Goal: Task Accomplishment & Management: Manage account settings

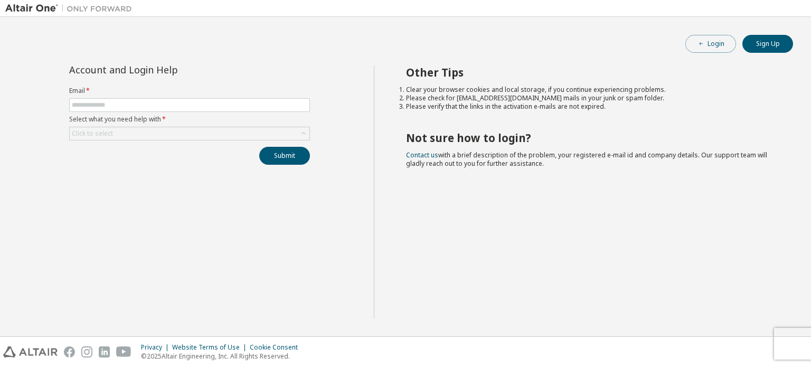
click at [713, 44] on button "Login" at bounding box center [710, 44] width 51 height 18
click at [217, 103] on input "text" at bounding box center [189, 105] width 235 height 8
type input "**********"
click at [154, 131] on div "Click to select" at bounding box center [190, 133] width 240 height 13
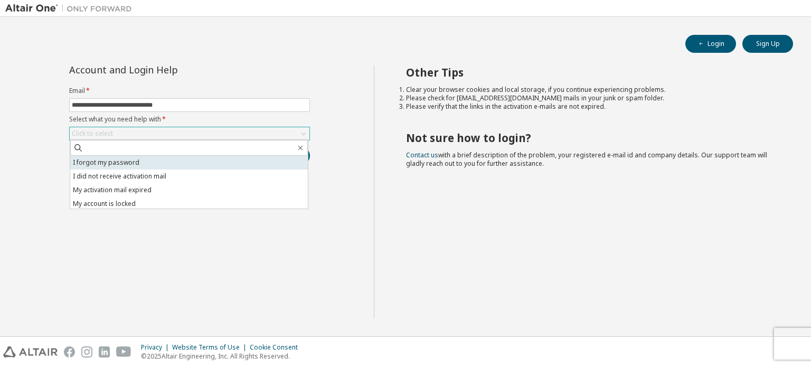
click at [127, 159] on li "I forgot my password" at bounding box center [188, 163] width 237 height 14
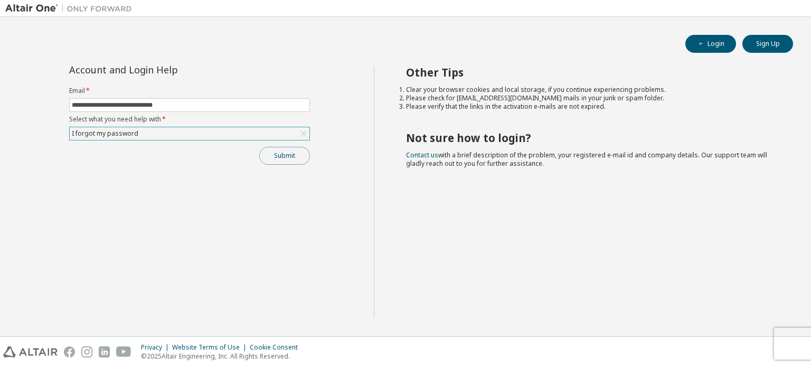
click at [293, 154] on button "Submit" at bounding box center [284, 156] width 51 height 18
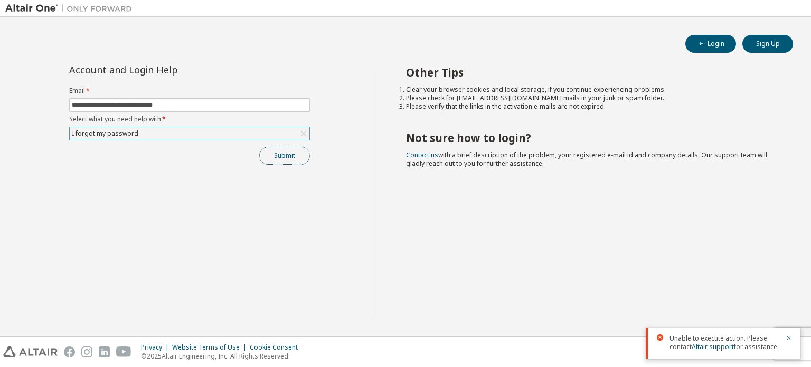
click at [268, 153] on button "Submit" at bounding box center [284, 156] width 51 height 18
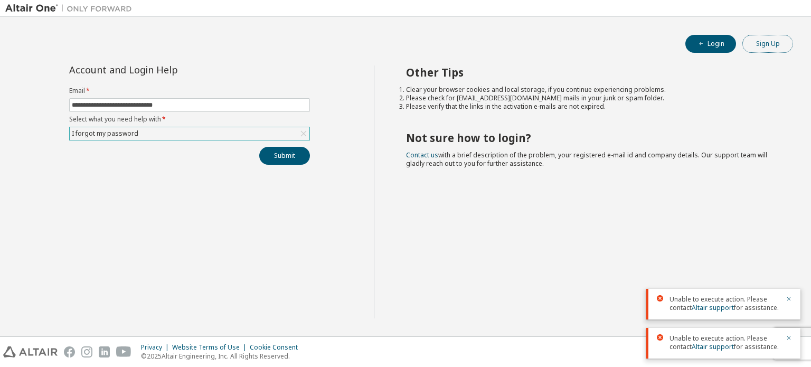
click at [768, 42] on button "Sign Up" at bounding box center [767, 44] width 51 height 18
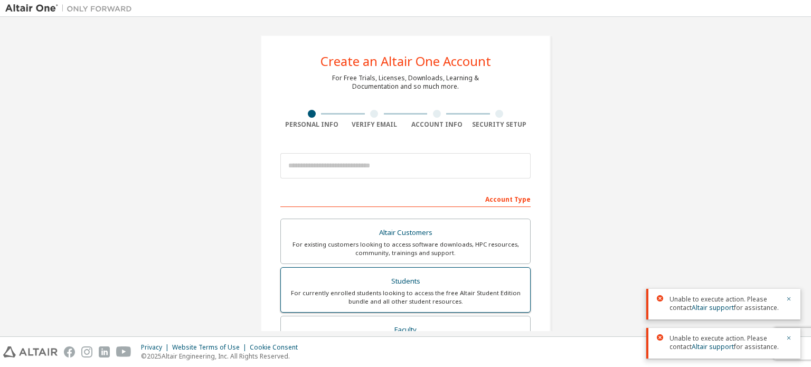
click at [418, 289] on div "For currently enrolled students looking to access the free Altair Student Editi…" at bounding box center [405, 297] width 236 height 17
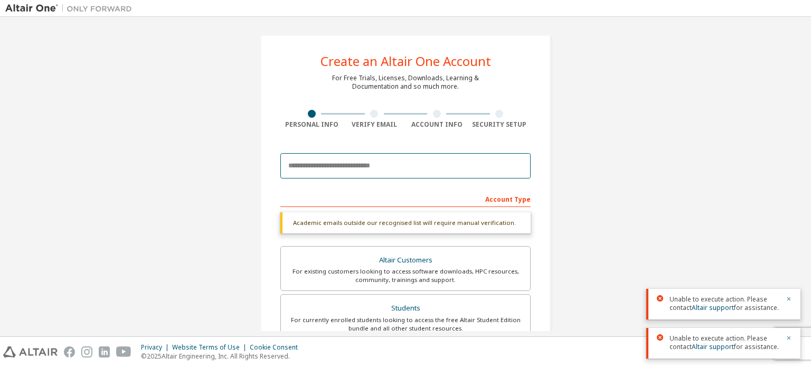
click at [361, 161] on input "email" at bounding box center [405, 165] width 250 height 25
type input "**********"
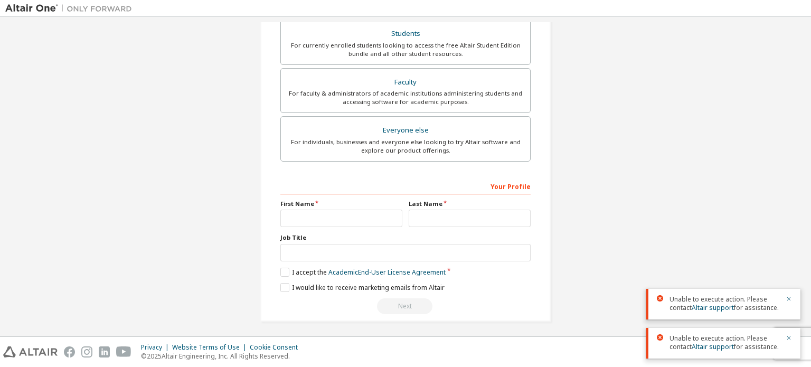
scroll to position [11, 0]
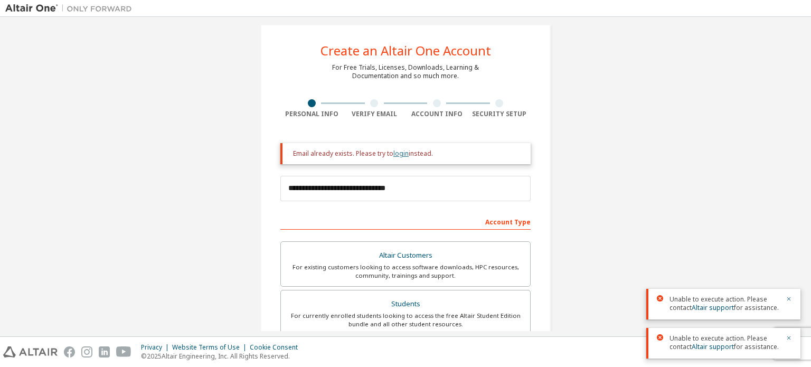
click at [393, 151] on link "login" at bounding box center [400, 153] width 15 height 9
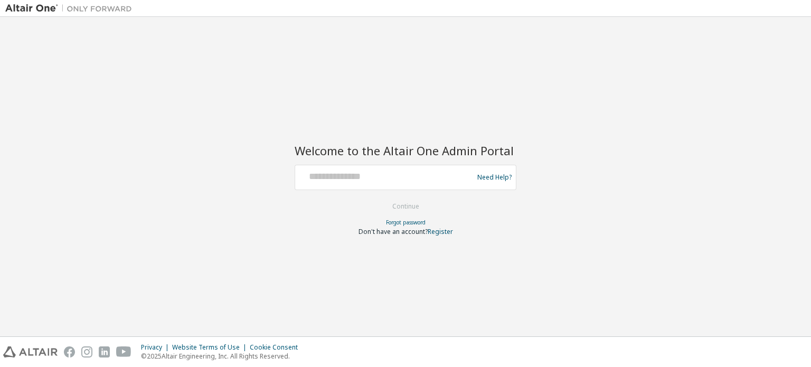
click at [387, 183] on div at bounding box center [385, 177] width 173 height 20
click at [353, 175] on input "text" at bounding box center [385, 174] width 173 height 15
type input "**********"
click at [414, 206] on button "Continue" at bounding box center [405, 206] width 49 height 16
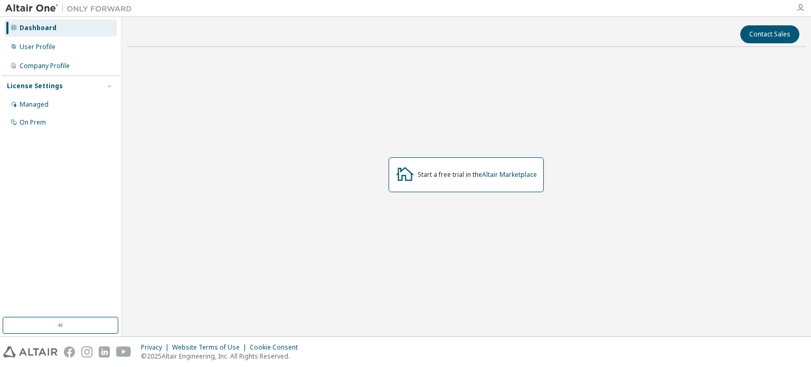
click at [801, 8] on icon "button" at bounding box center [800, 8] width 8 height 8
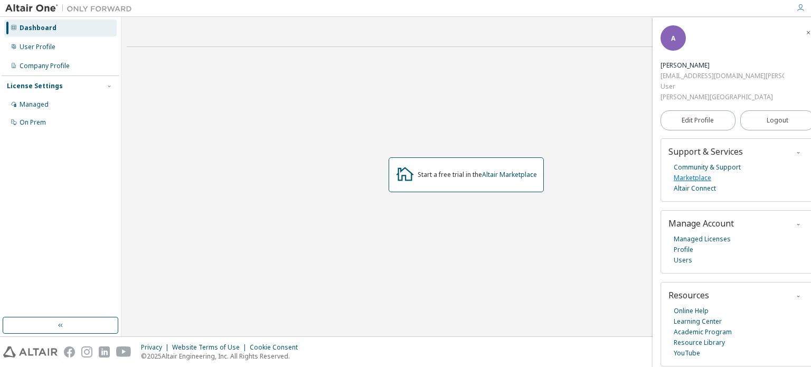
click at [691, 175] on link "Marketplace" at bounding box center [691, 178] width 37 height 11
